Goal: Find specific fact: Locate a discrete piece of known information

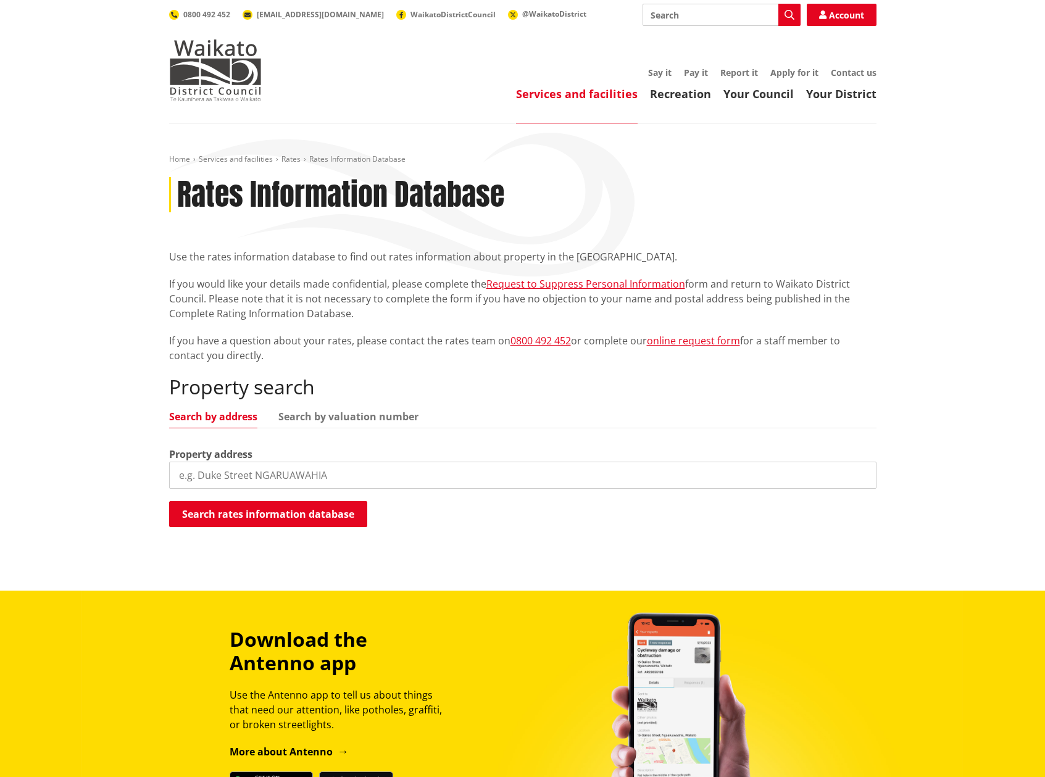
click at [331, 479] on input "search" at bounding box center [522, 475] width 707 height 27
drag, startPoint x: 225, startPoint y: 476, endPoint x: 213, endPoint y: 474, distance: 11.9
click at [207, 474] on input "2/49 Saint [PERSON_NAME]" at bounding box center [522, 475] width 707 height 27
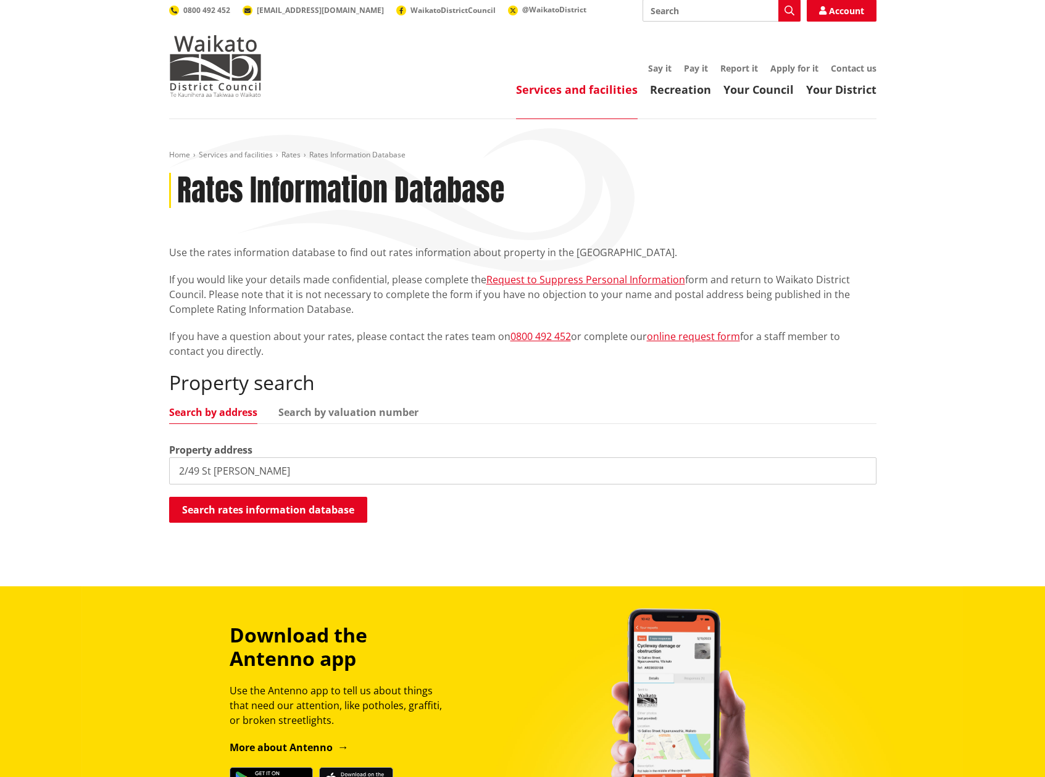
click at [248, 473] on input "2/49 St [PERSON_NAME]" at bounding box center [522, 470] width 707 height 27
type input "[STREET_ADDRESS]"
click at [223, 514] on button "Search rates information database" at bounding box center [268, 510] width 198 height 26
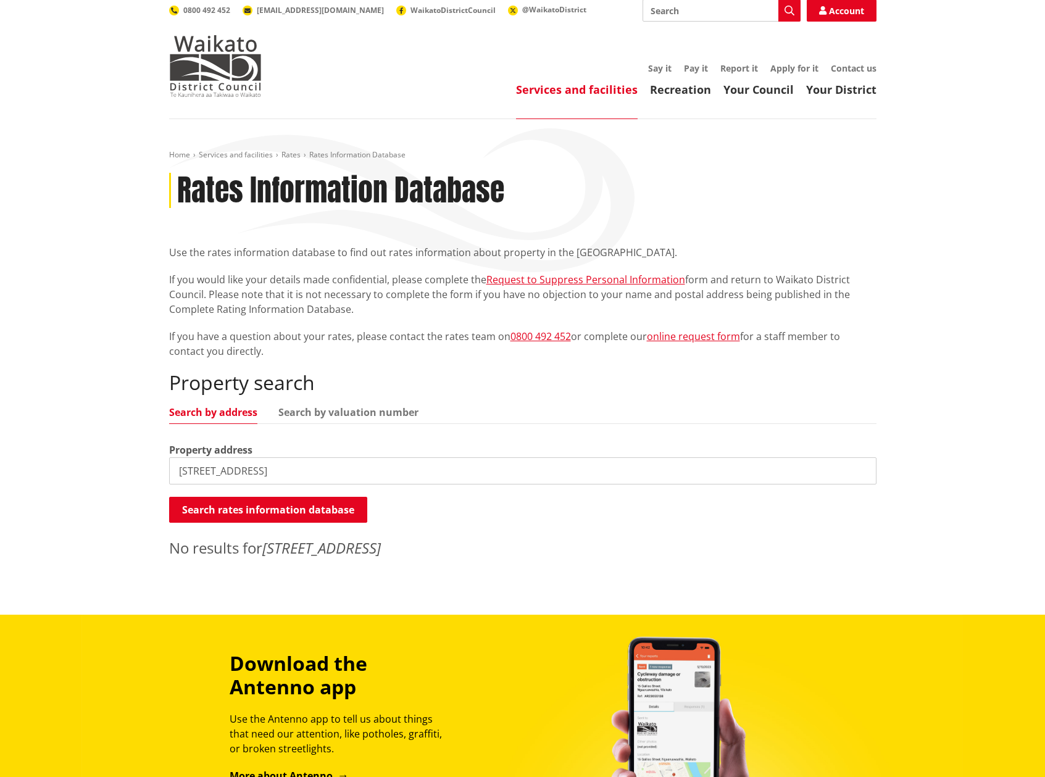
scroll to position [4, 0]
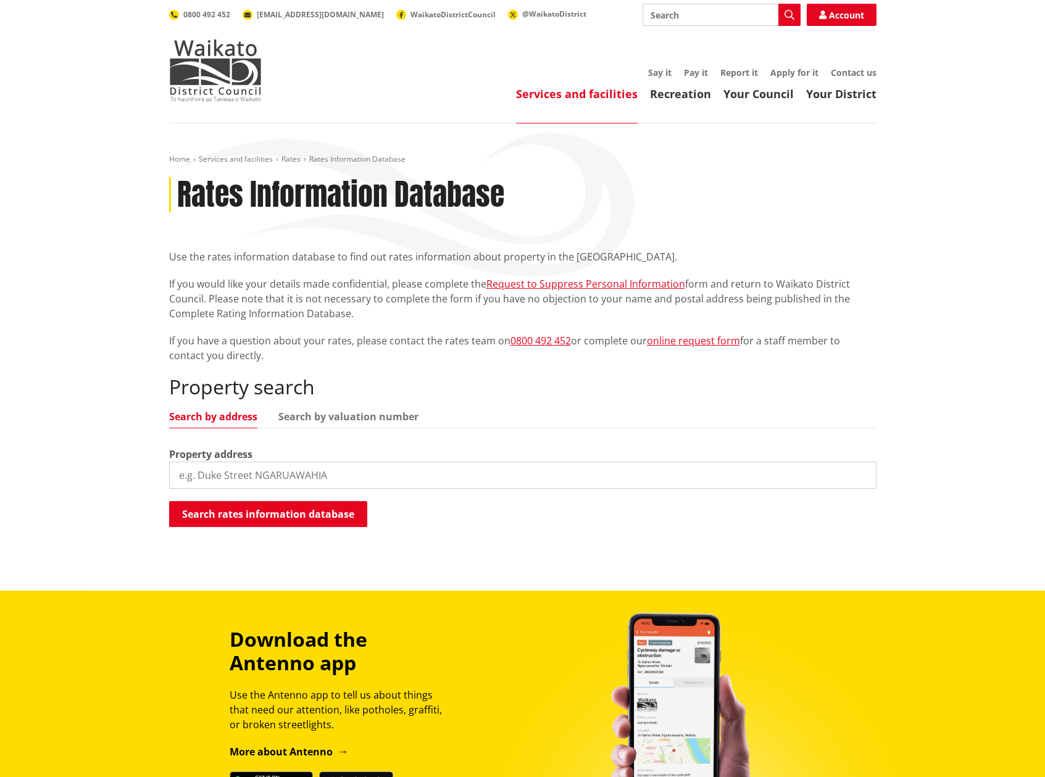
click at [226, 474] on input "search" at bounding box center [522, 475] width 707 height 27
type input "2"
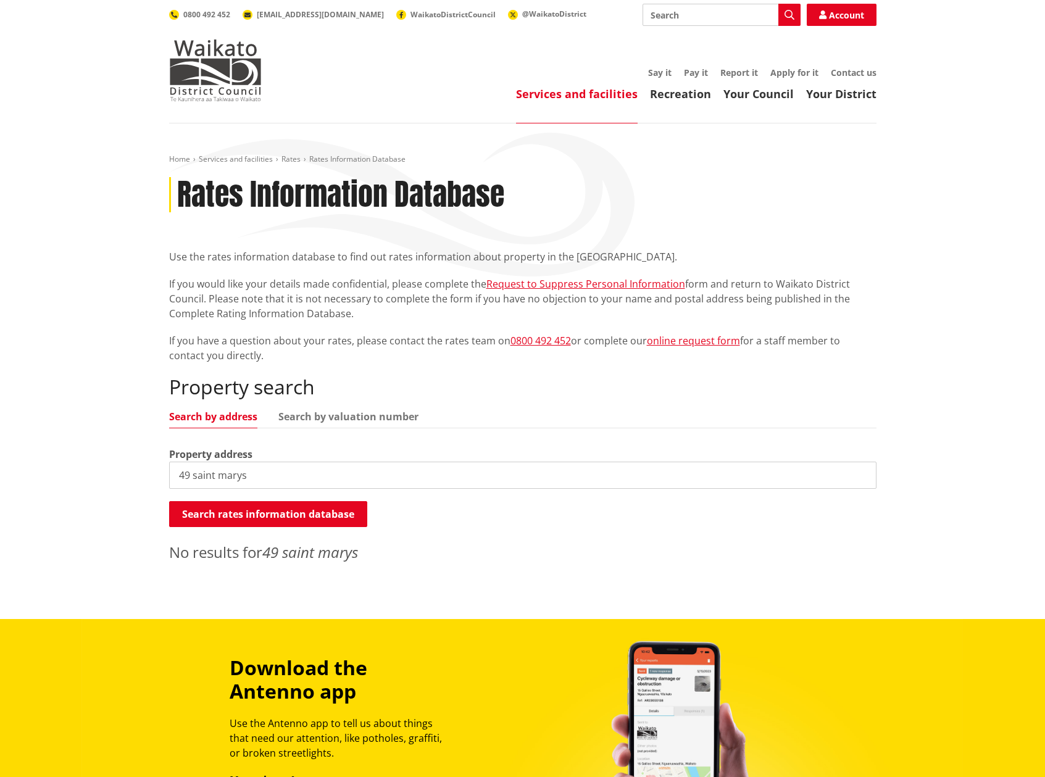
click at [305, 478] on input "49 saint marys" at bounding box center [522, 475] width 707 height 27
type input "49 saint marys avenue"
